Goal: Information Seeking & Learning: Learn about a topic

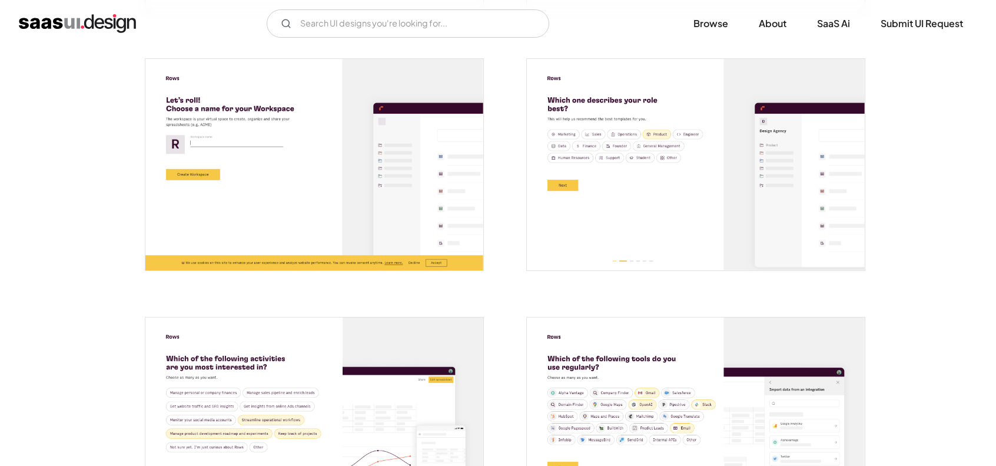
scroll to position [474, 0]
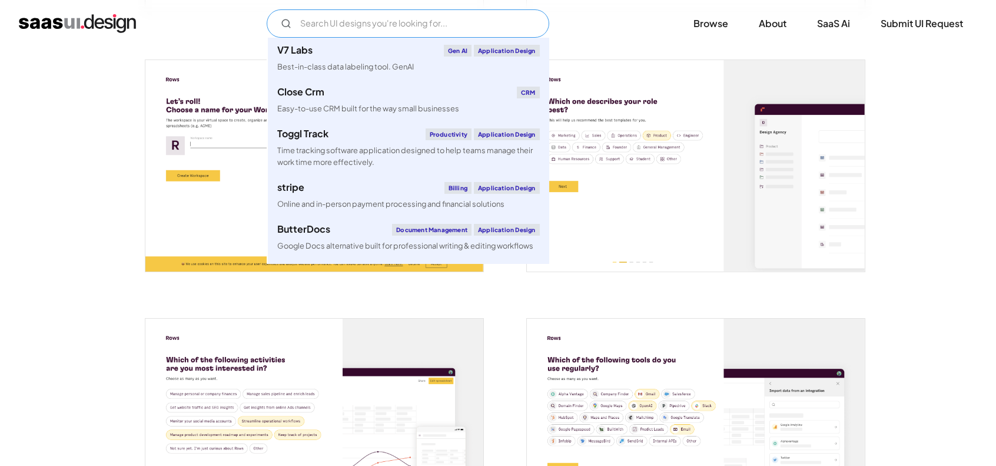
click at [479, 30] on input "Email Form" at bounding box center [408, 23] width 283 height 28
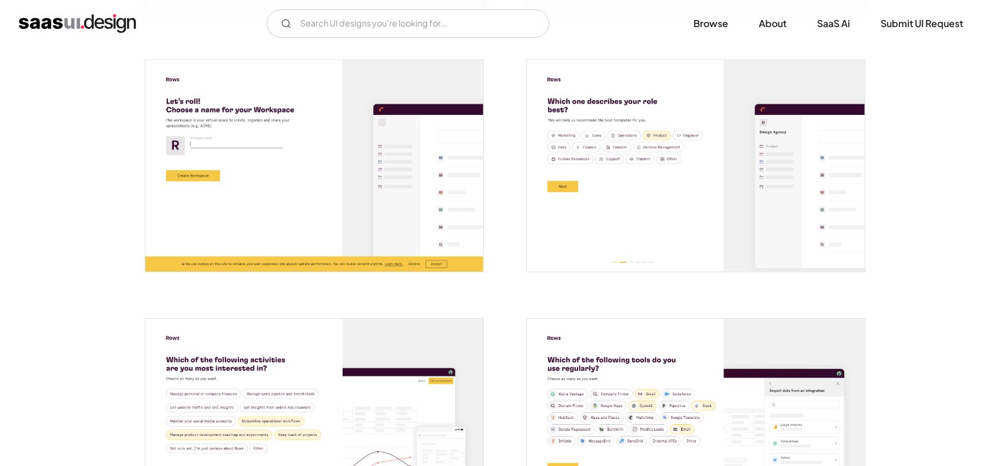
click at [574, 29] on div "V7 Labs Gen AI Application Design Best-in-class data labeling tool. GenAI Close…" at bounding box center [498, 23] width 959 height 28
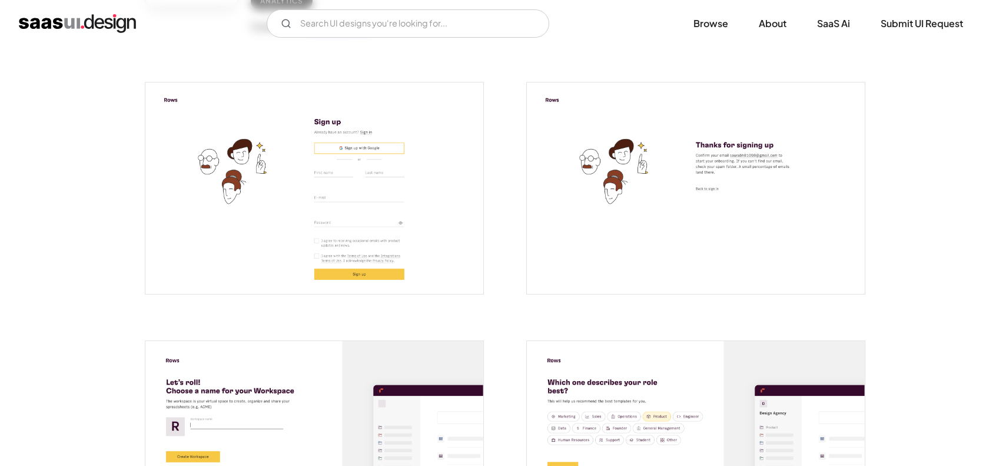
scroll to position [193, 0]
click at [289, 140] on img "open lightbox" at bounding box center [314, 188] width 338 height 211
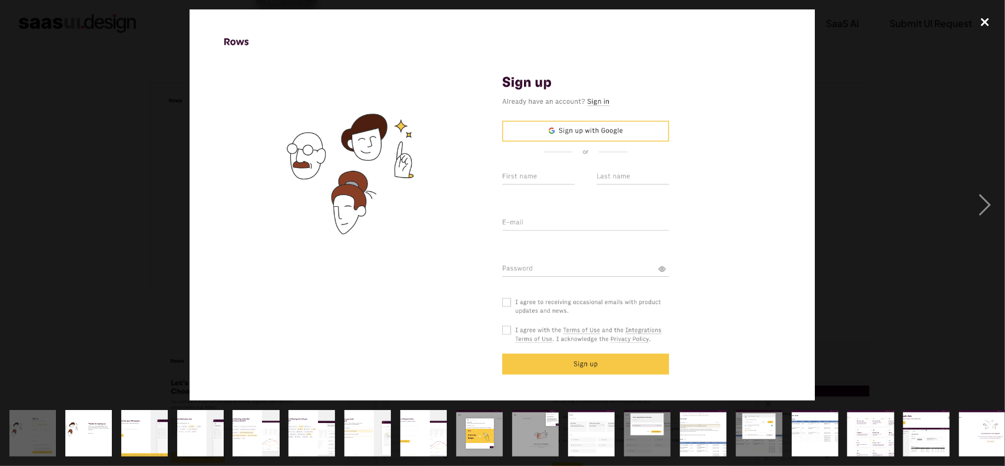
click at [985, 22] on div "close lightbox" at bounding box center [985, 22] width 40 height 26
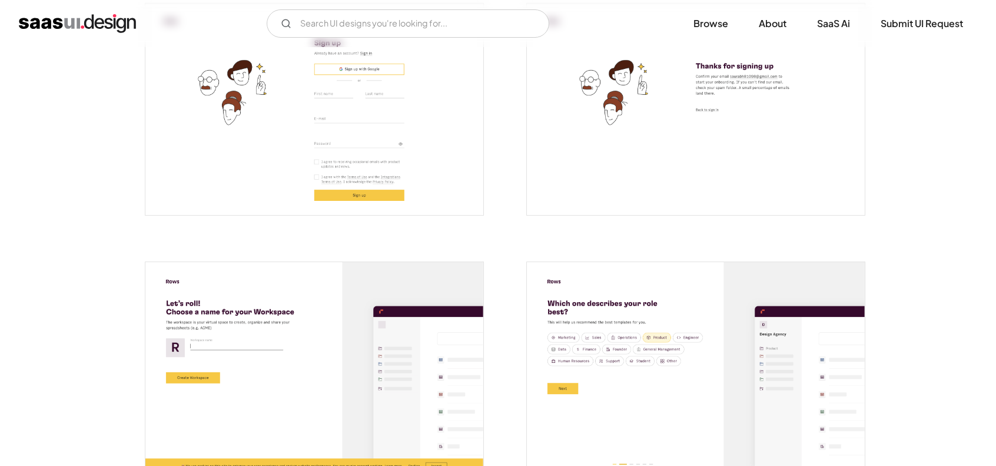
scroll to position [299, 0]
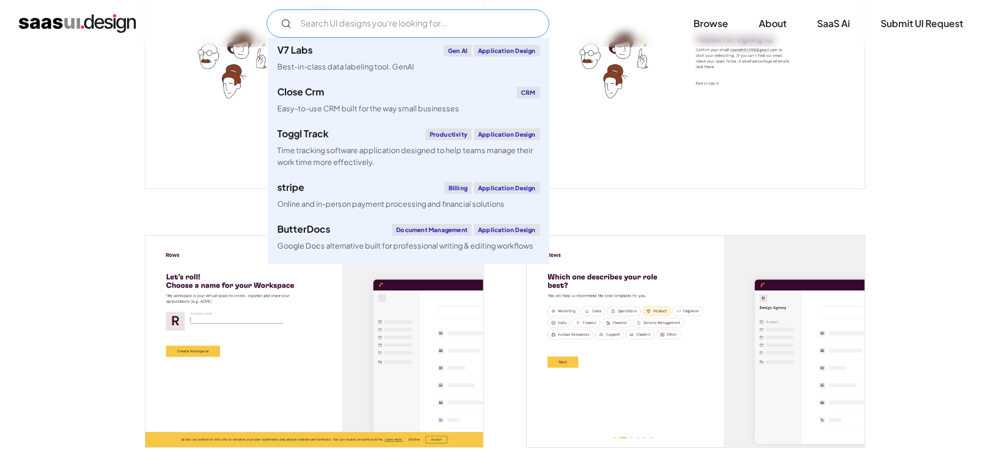
click at [494, 29] on input "Email Form" at bounding box center [408, 23] width 283 height 28
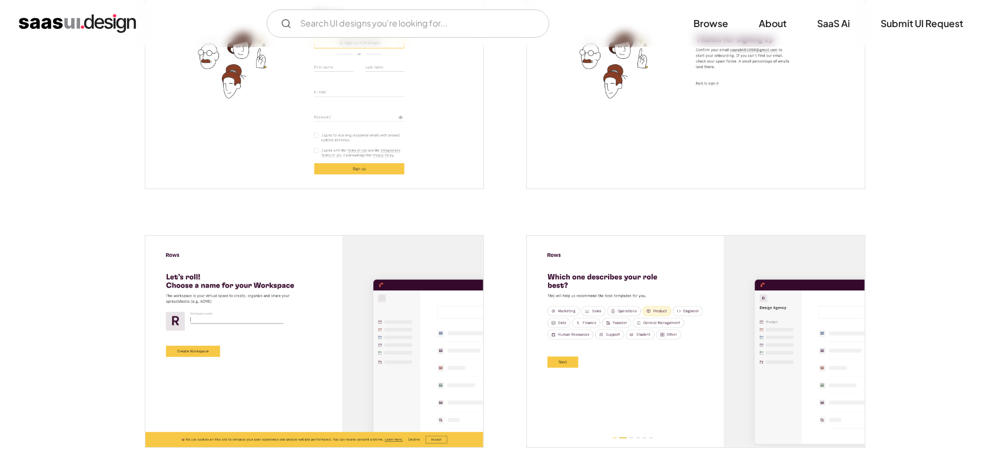
click at [557, 14] on div "V7 Labs Gen AI Application Design Best-in-class data labeling tool. GenAI Close…" at bounding box center [498, 23] width 959 height 28
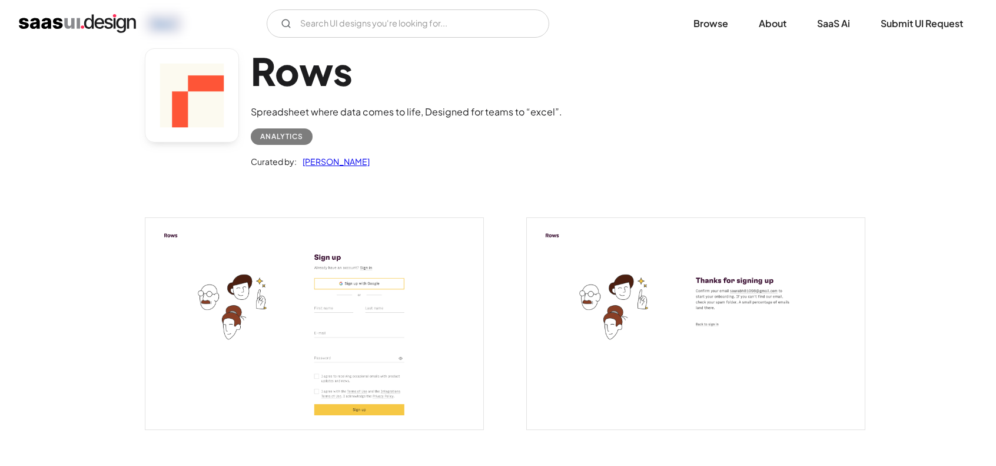
scroll to position [0, 0]
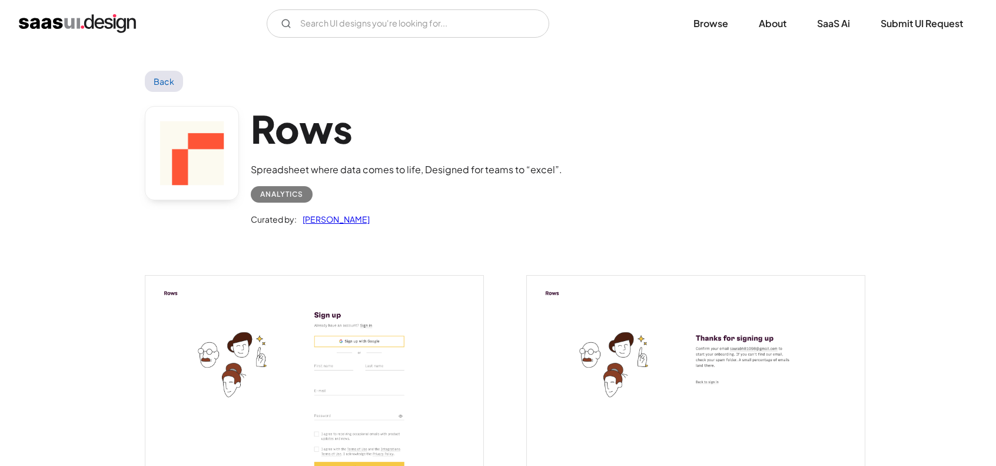
click at [78, 29] on img "home" at bounding box center [77, 23] width 117 height 19
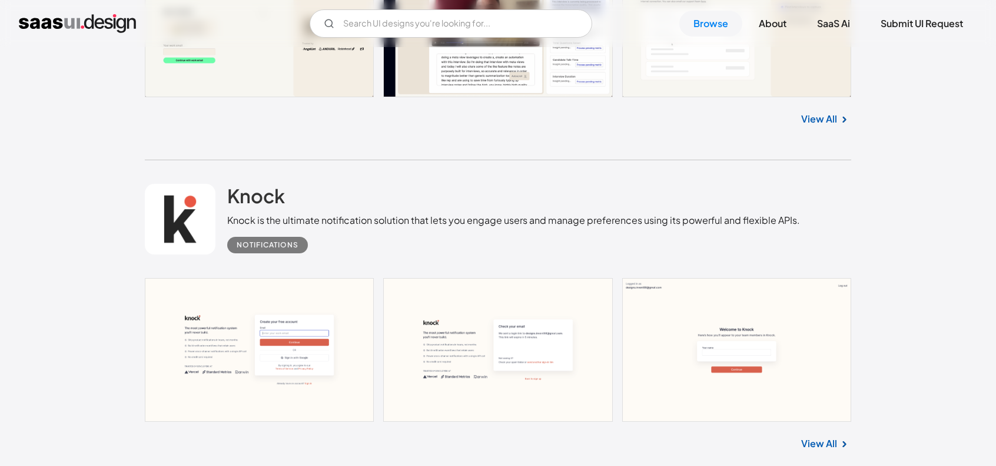
scroll to position [819, 0]
click at [251, 188] on h2 "Knock" at bounding box center [256, 196] width 58 height 24
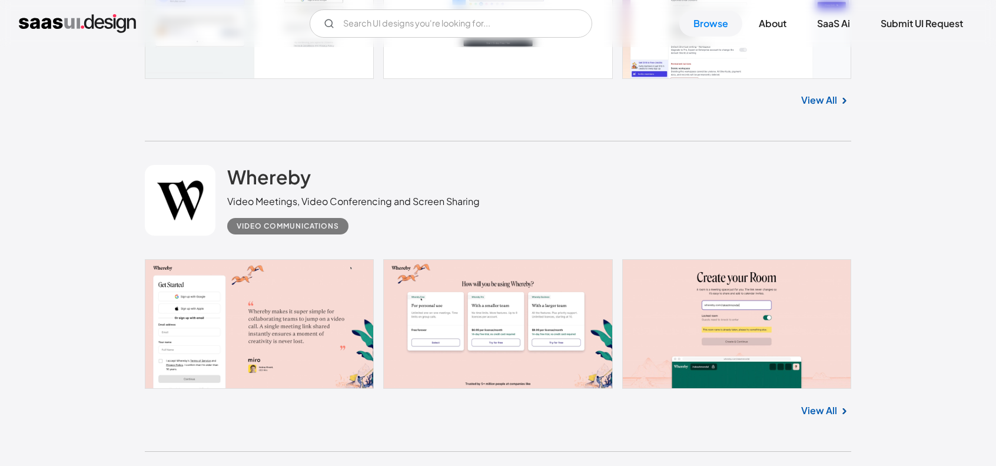
scroll to position [2468, 0]
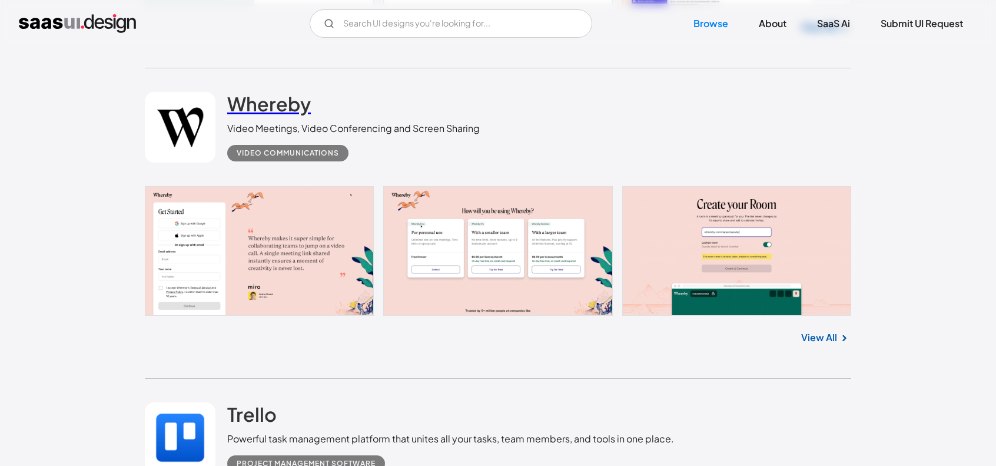
click at [276, 102] on h2 "Whereby" at bounding box center [269, 104] width 84 height 24
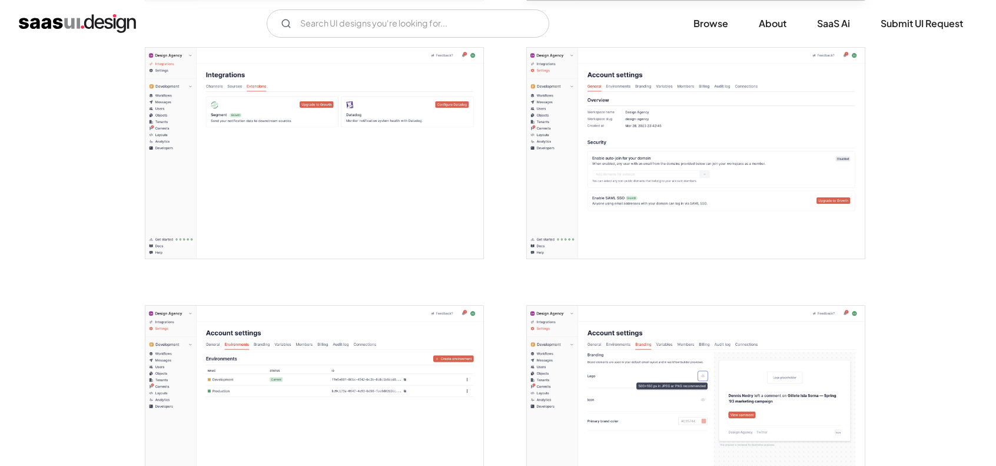
scroll to position [1263, 0]
click at [651, 118] on img "open lightbox" at bounding box center [696, 151] width 338 height 211
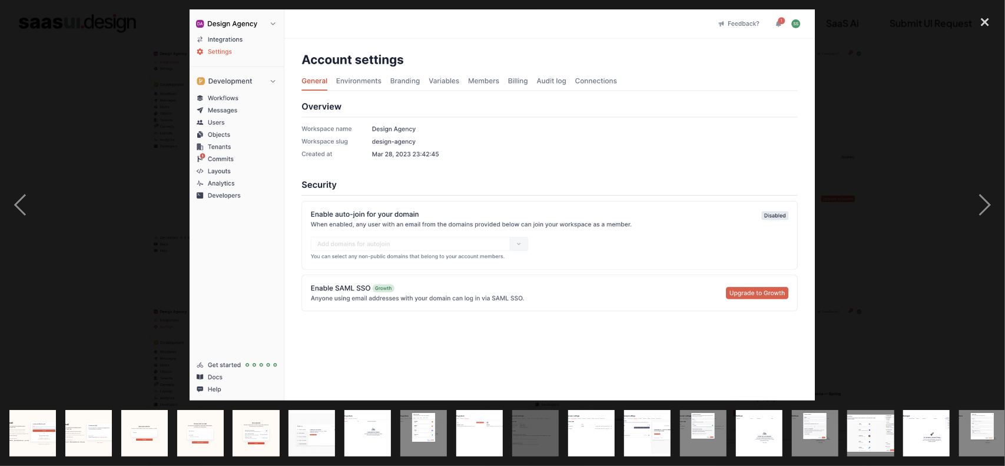
click at [916, 140] on div at bounding box center [502, 204] width 1005 height 391
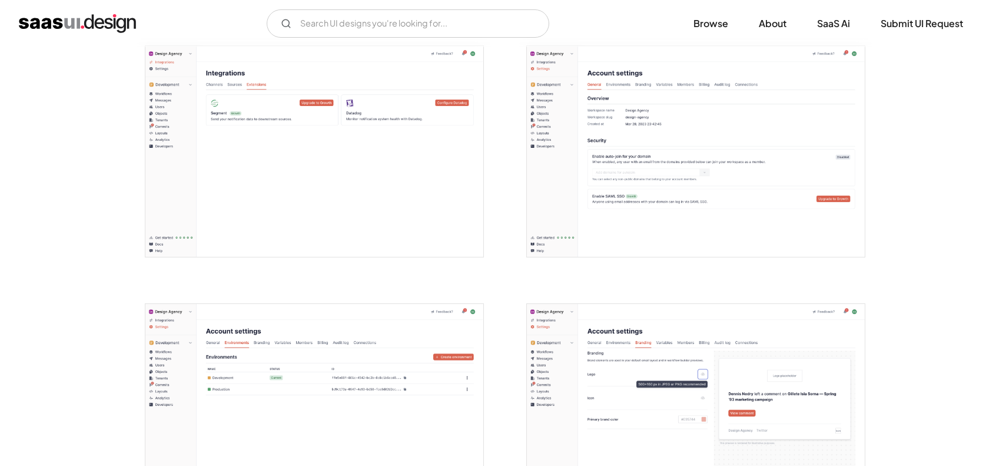
click at [709, 174] on img "open lightbox" at bounding box center [696, 151] width 338 height 211
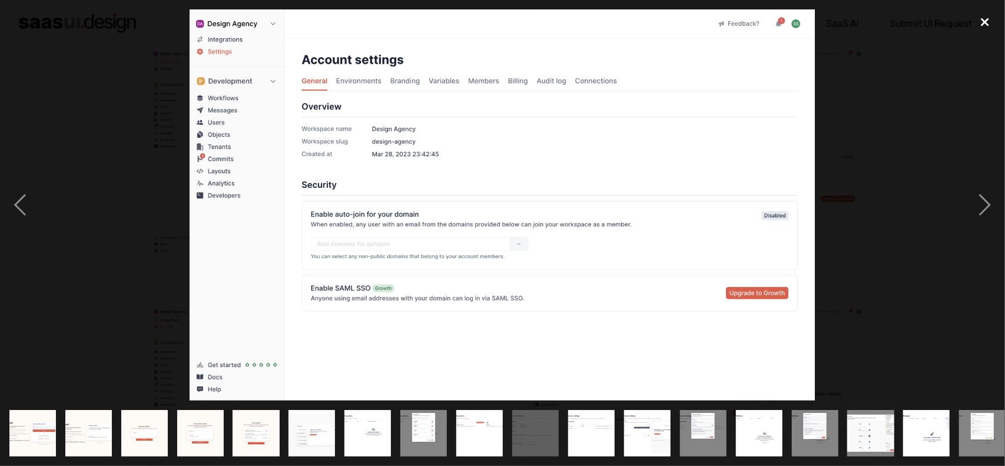
click at [981, 18] on div "close lightbox" at bounding box center [985, 22] width 40 height 26
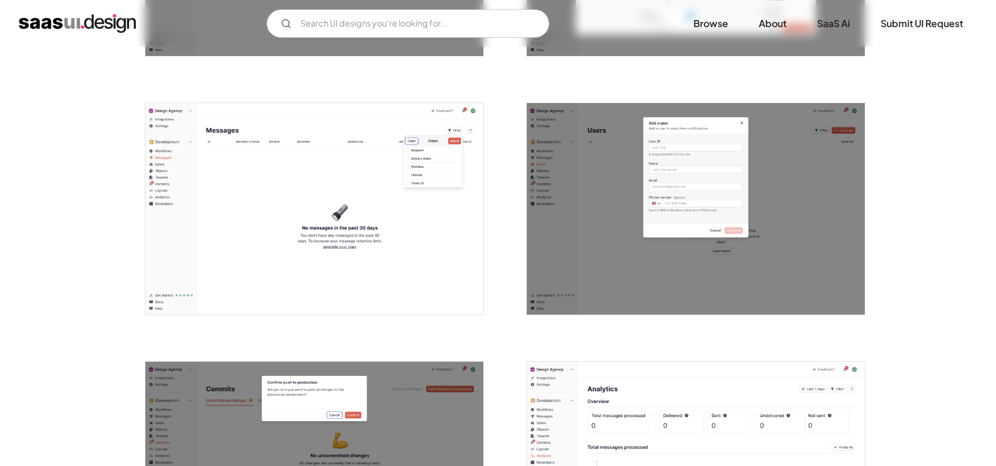
scroll to position [2273, 0]
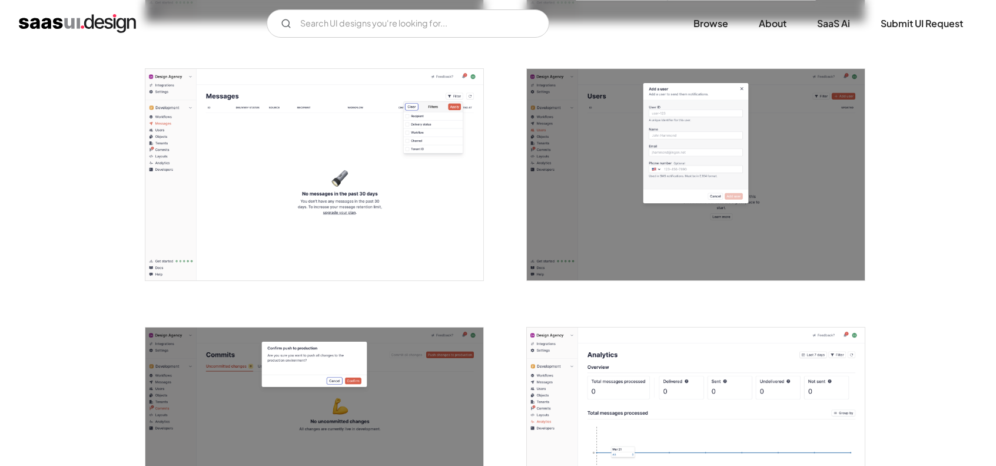
click at [336, 174] on img "open lightbox" at bounding box center [314, 174] width 338 height 211
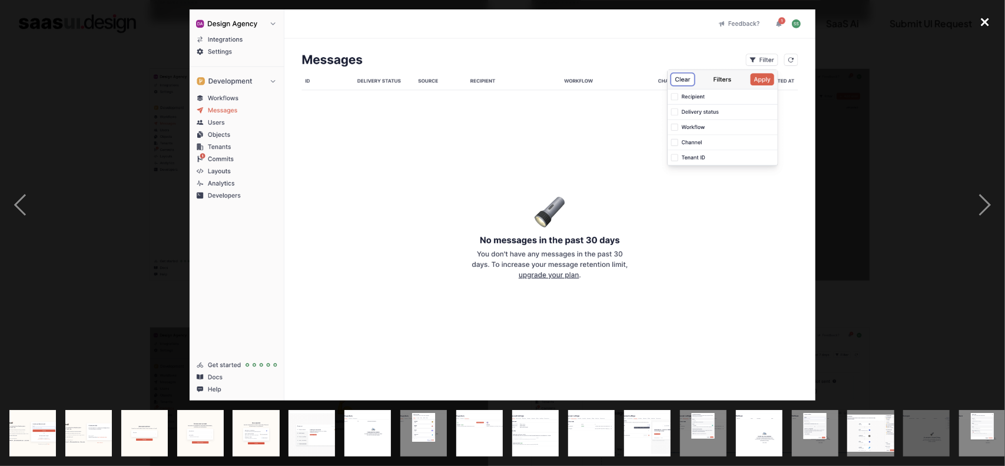
click at [985, 17] on div "close lightbox" at bounding box center [985, 22] width 40 height 26
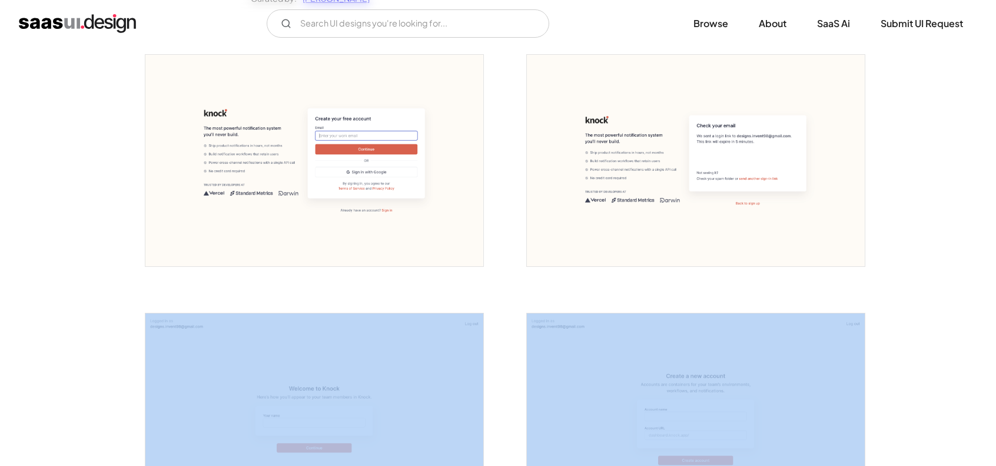
scroll to position [169, 0]
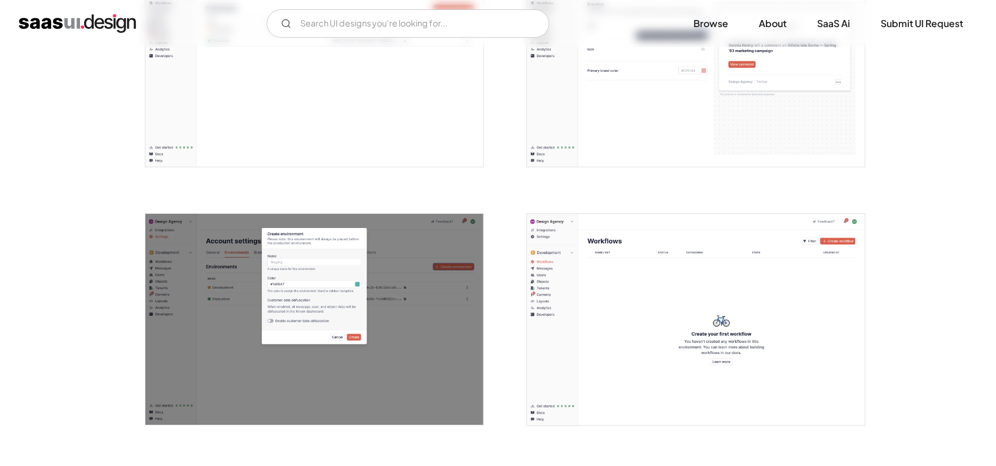
scroll to position [1649, 0]
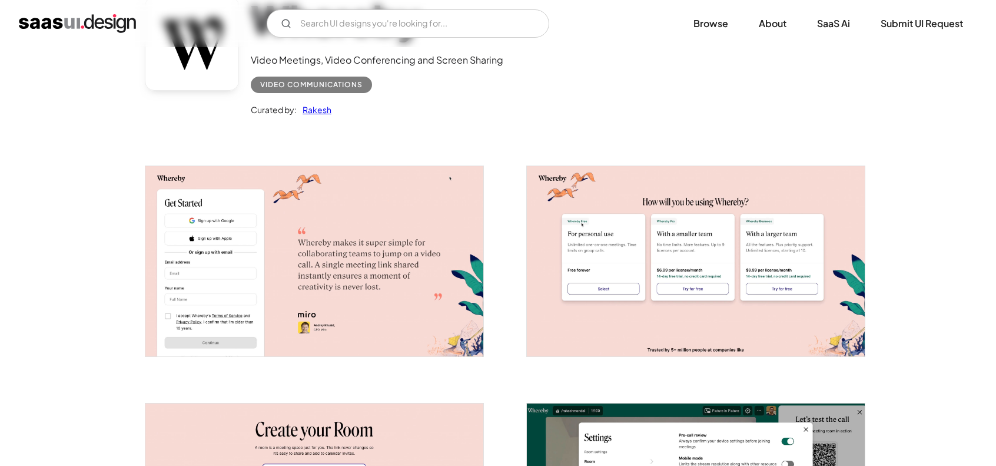
scroll to position [118, 0]
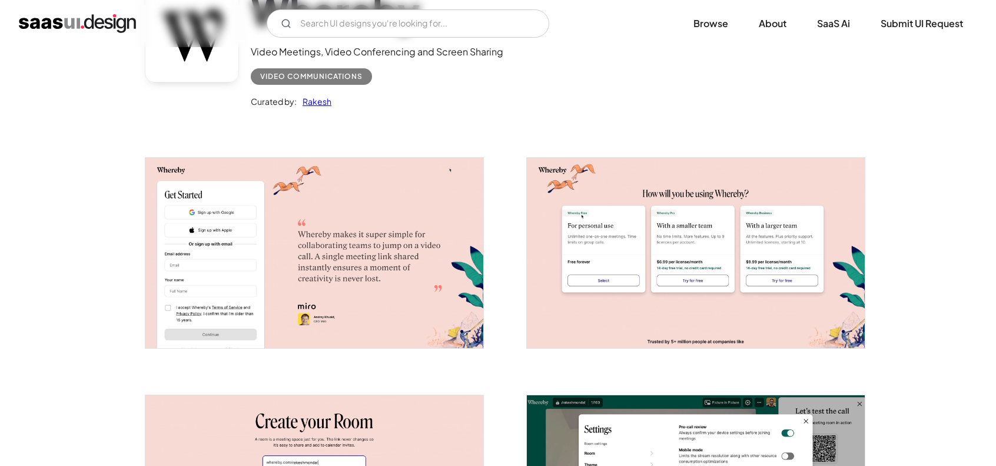
click at [450, 165] on img "open lightbox" at bounding box center [314, 253] width 338 height 190
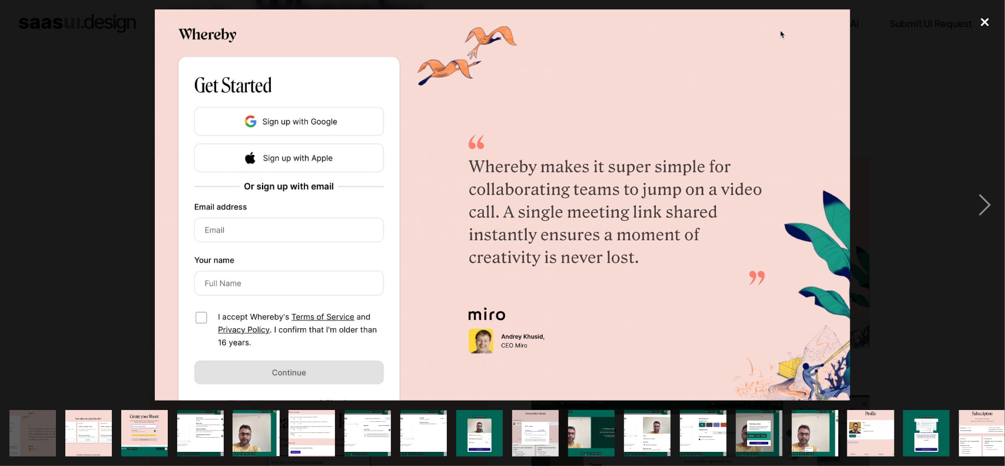
click at [987, 22] on div "close lightbox" at bounding box center [985, 22] width 40 height 26
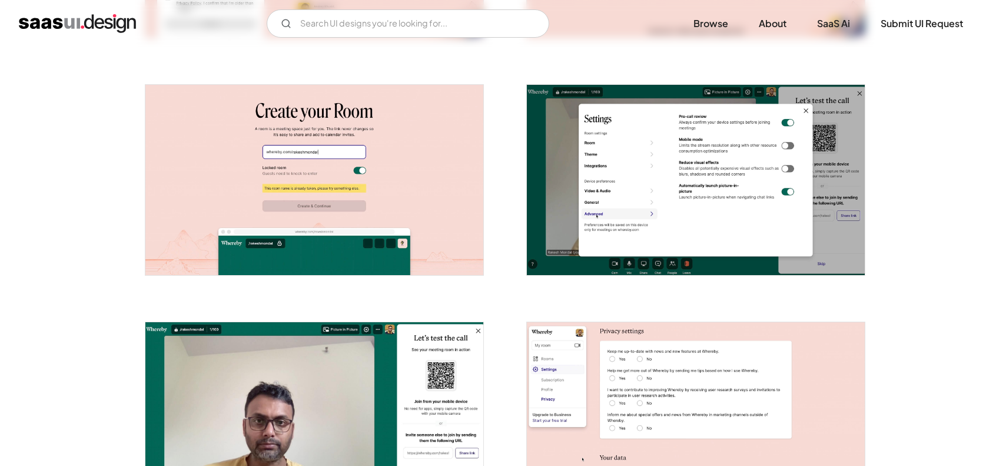
scroll to position [430, 0]
